Goal: Task Accomplishment & Management: Manage account settings

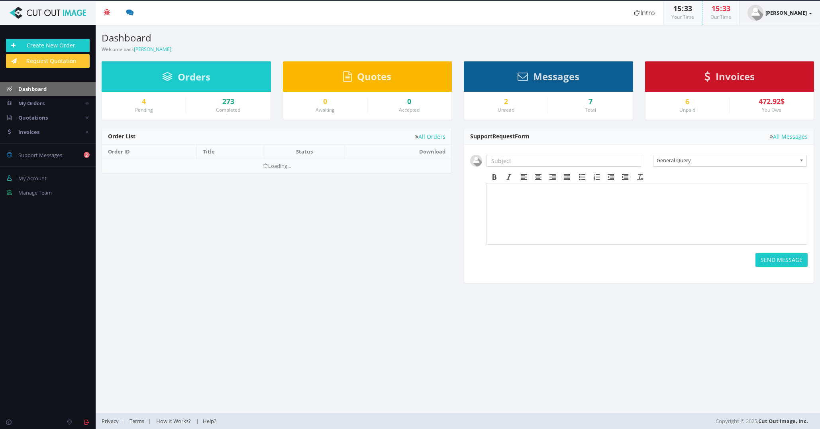
click at [777, 17] on link "[PERSON_NAME]" at bounding box center [780, 13] width 81 height 24
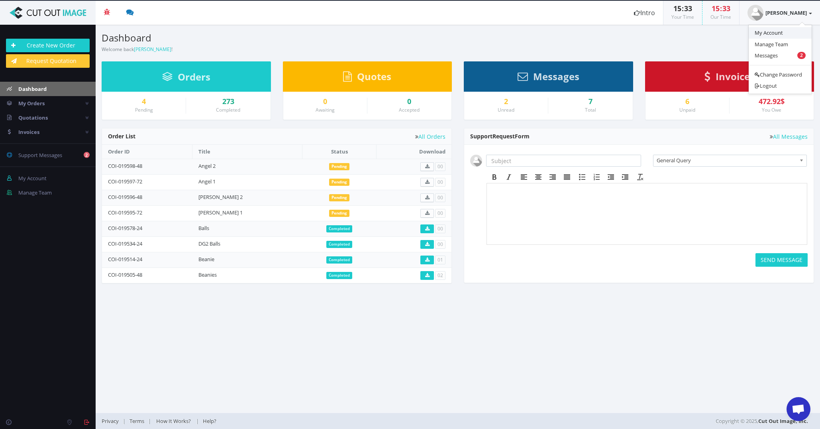
click at [775, 29] on link "My Account" at bounding box center [780, 33] width 63 height 12
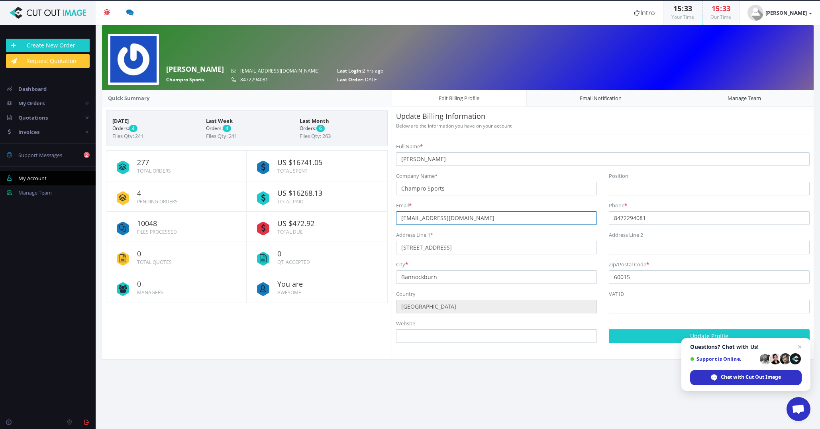
drag, startPoint x: 489, startPoint y: 217, endPoint x: 385, endPoint y: 215, distance: 104.8
click at [385, 215] on div "Quick Summary [DATE] Orders: 4 Files Qty: 241 Last Week Orders: 4 Files Qty: 24…" at bounding box center [458, 224] width 724 height 269
